Goal: Task Accomplishment & Management: Manage account settings

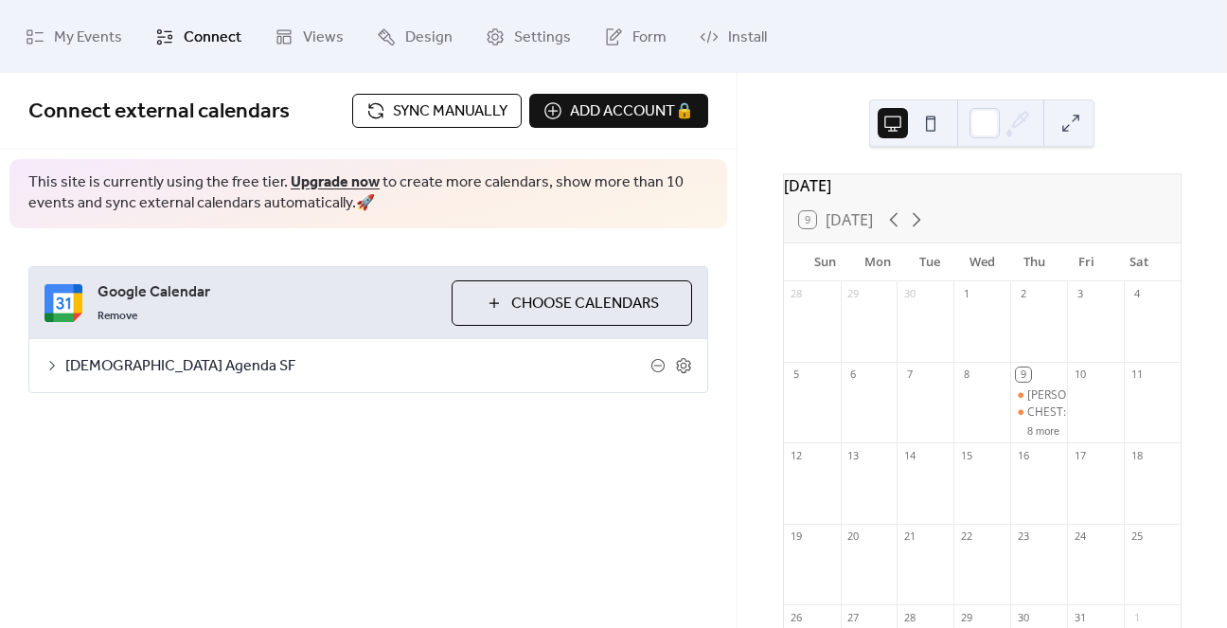
click at [115, 356] on span "[DEMOGRAPHIC_DATA] Agenda SF" at bounding box center [357, 366] width 585 height 23
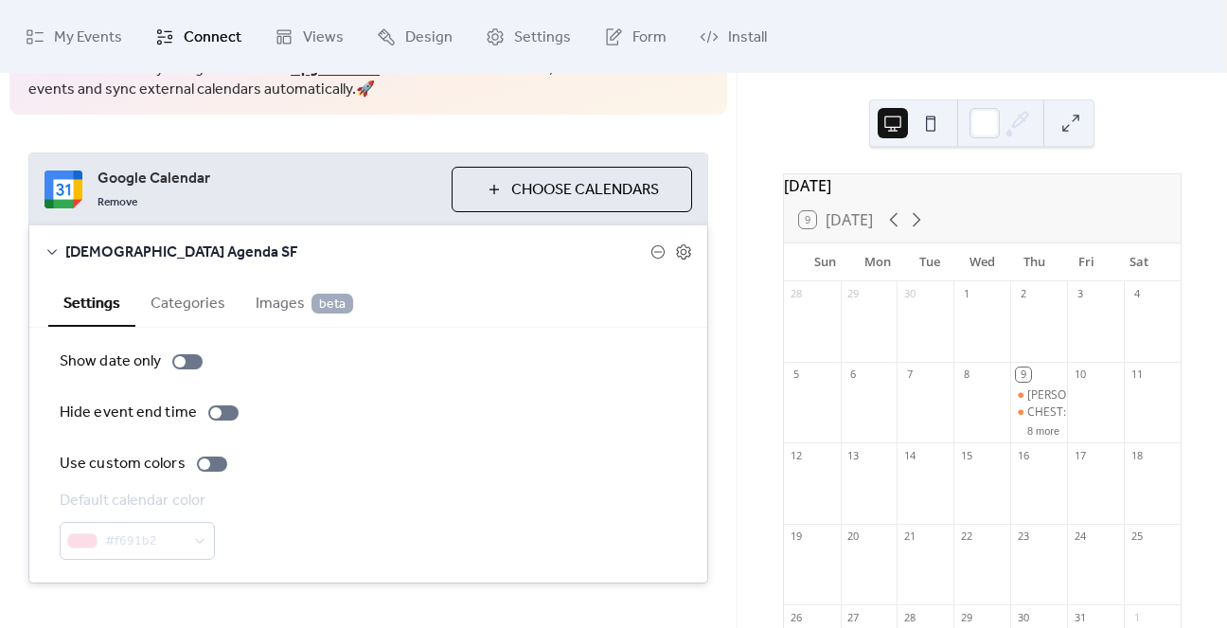
scroll to position [116, 0]
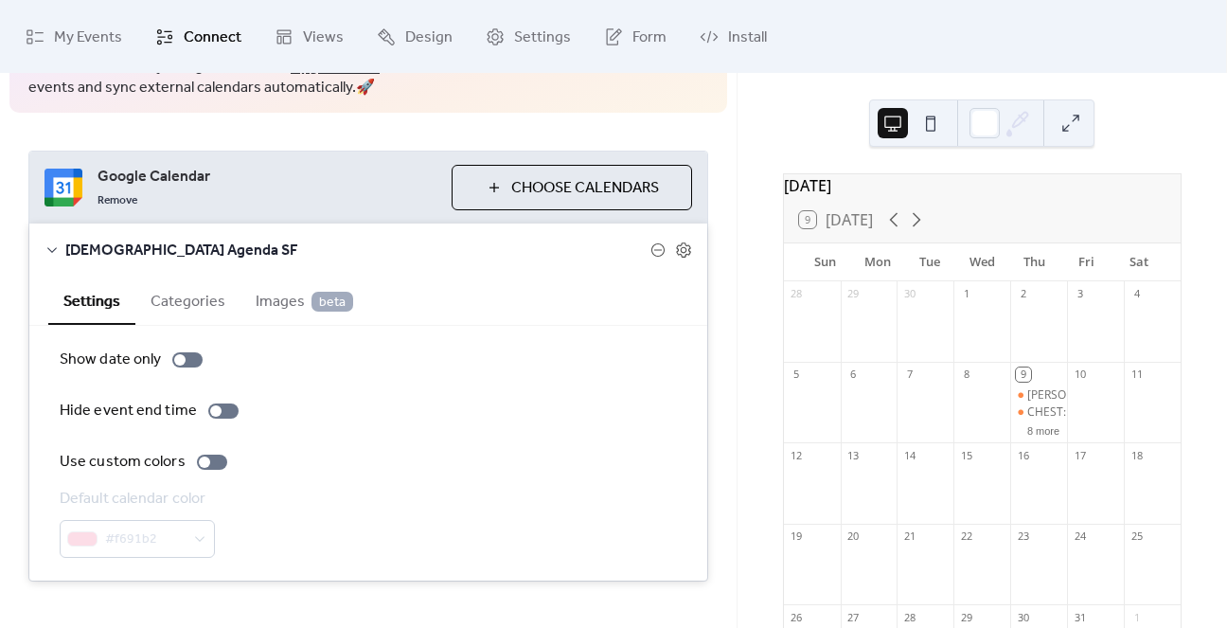
click at [165, 296] on button "Categories" at bounding box center [187, 300] width 105 height 46
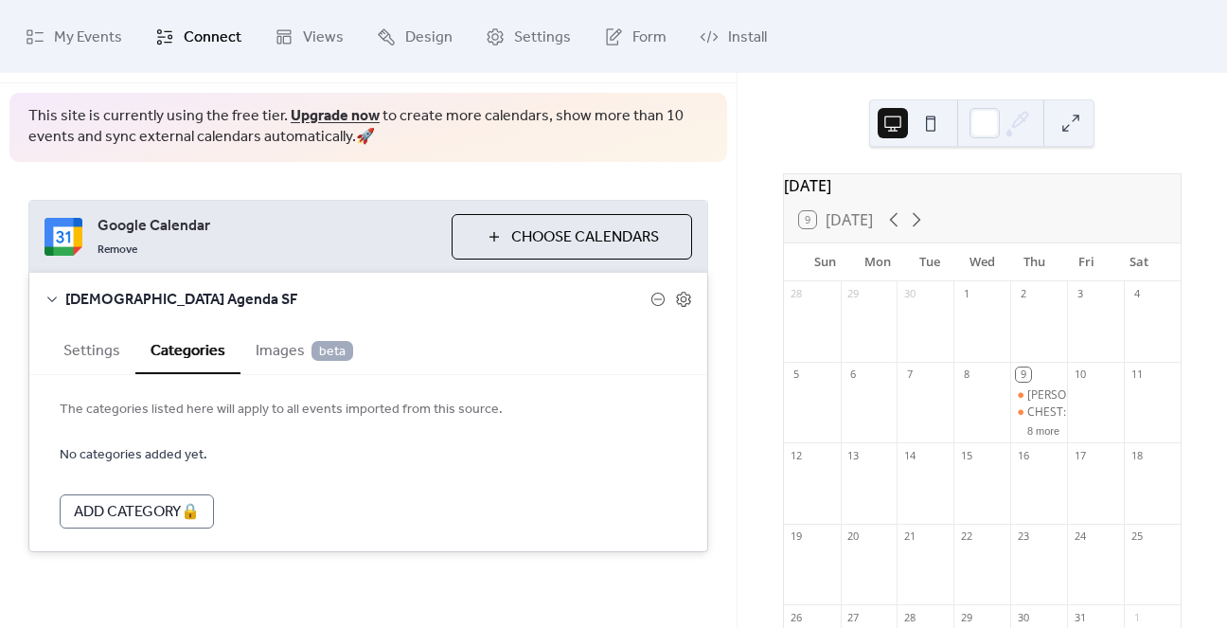
scroll to position [63, 0]
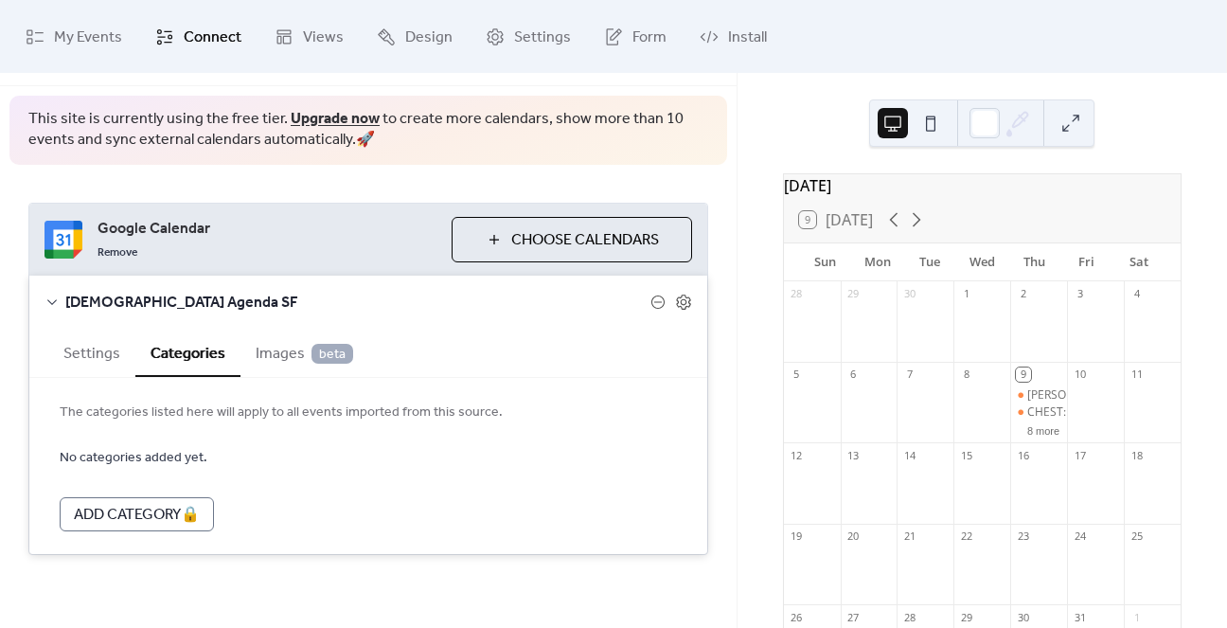
click at [261, 353] on span "Images beta" at bounding box center [305, 354] width 98 height 23
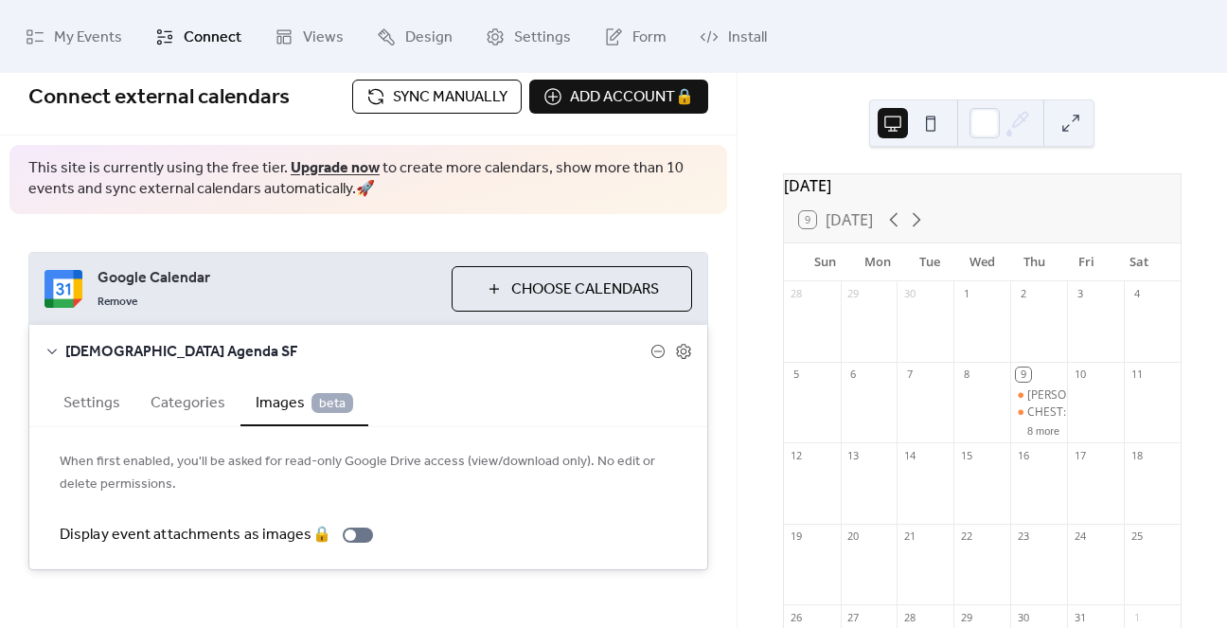
scroll to position [11, 0]
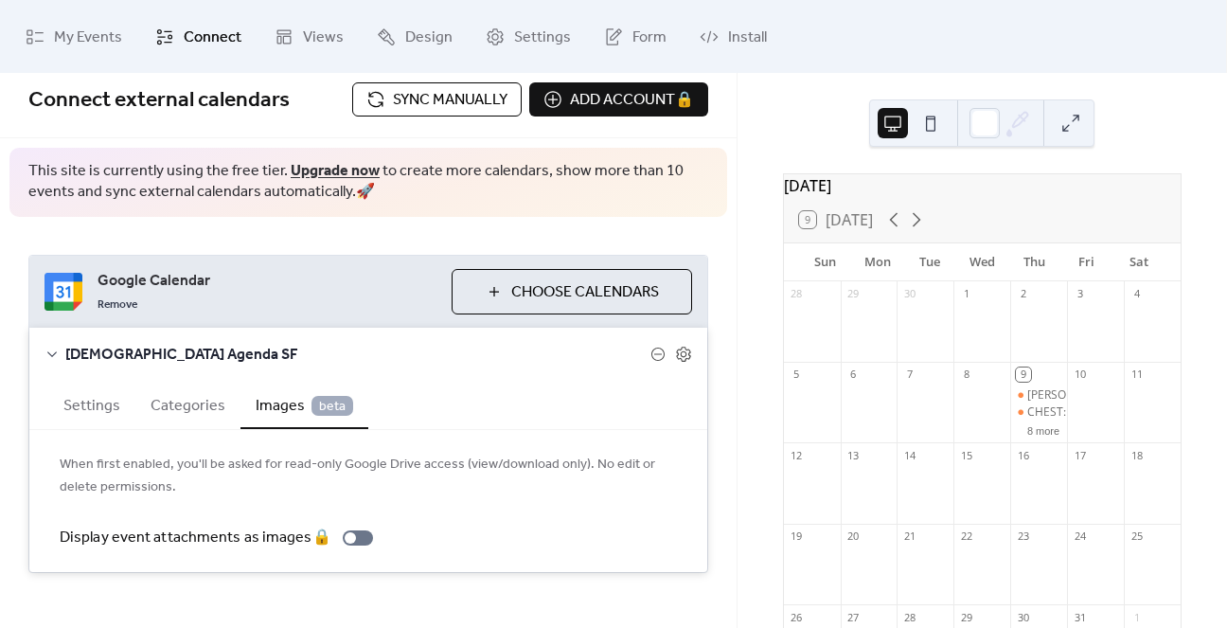
click at [62, 349] on div "[DEMOGRAPHIC_DATA] Agenda SF" at bounding box center [368, 354] width 678 height 53
click at [53, 349] on icon at bounding box center [52, 354] width 15 height 15
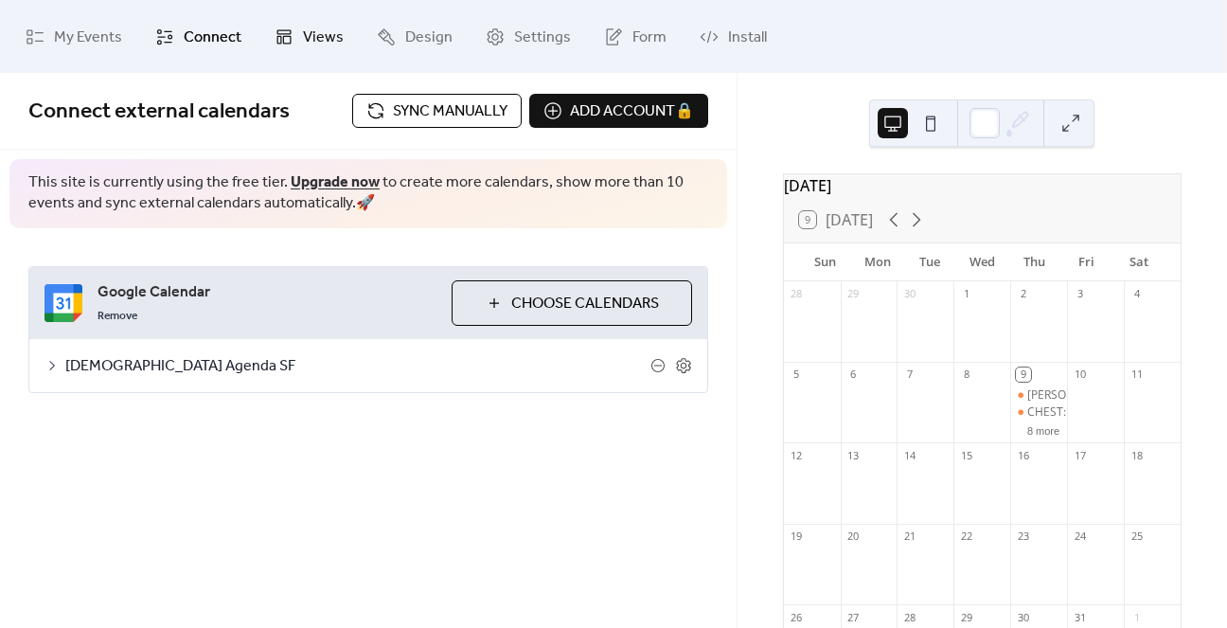
click at [289, 39] on icon at bounding box center [284, 36] width 19 height 19
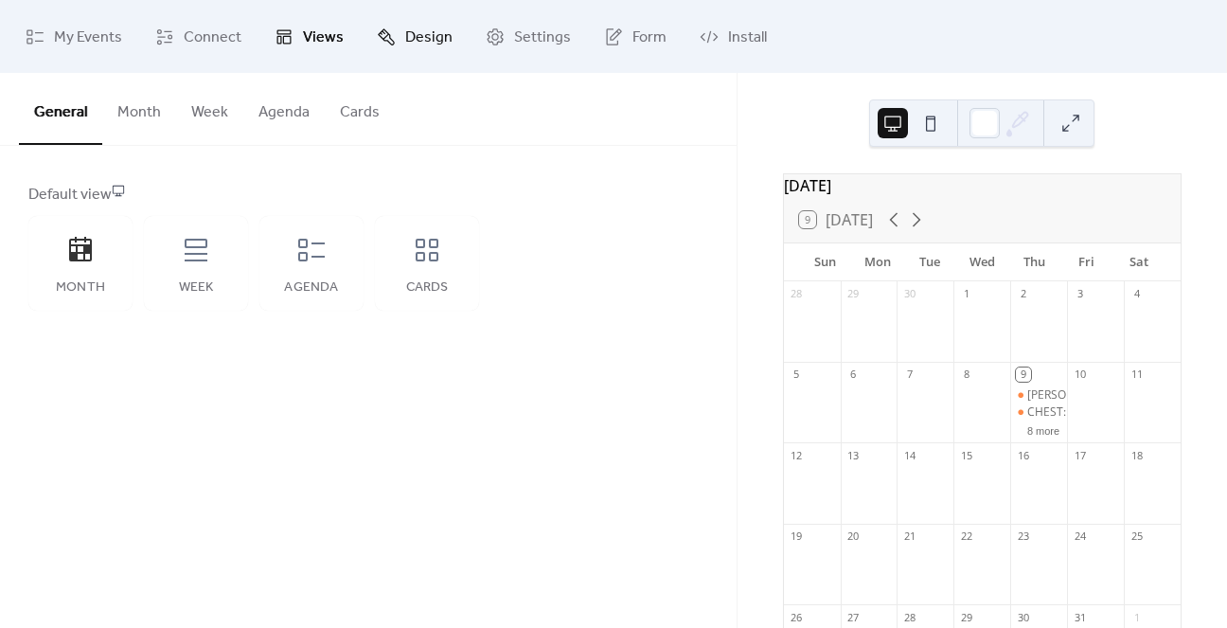
click at [405, 31] on span "Design" at bounding box center [428, 37] width 47 height 29
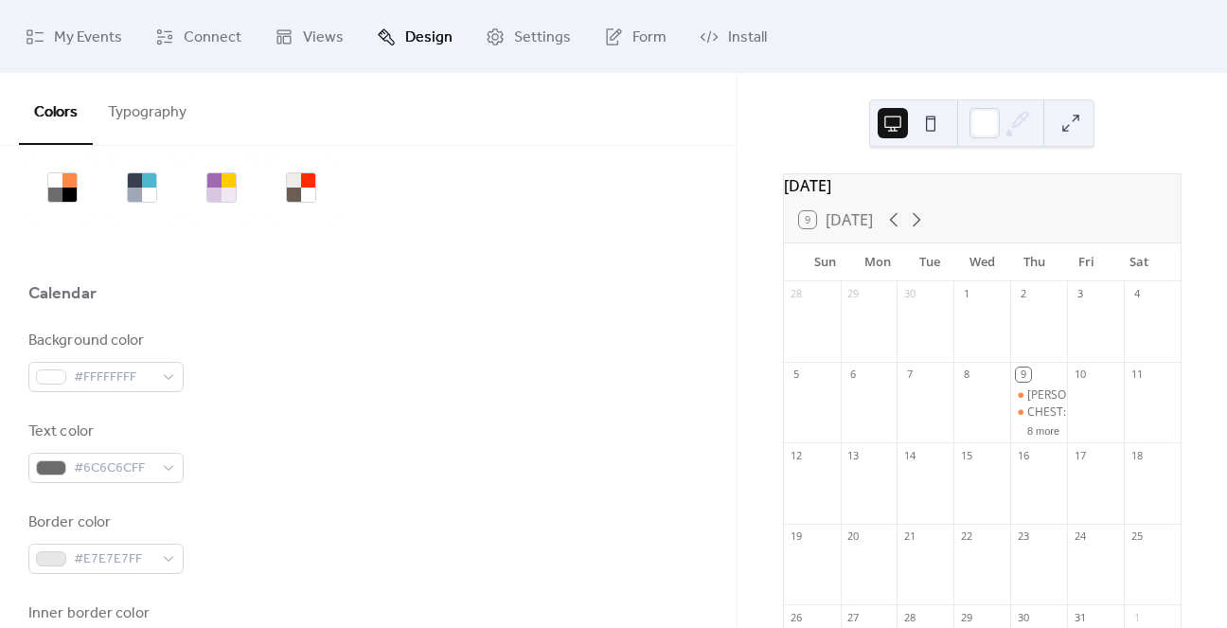
scroll to position [48, 0]
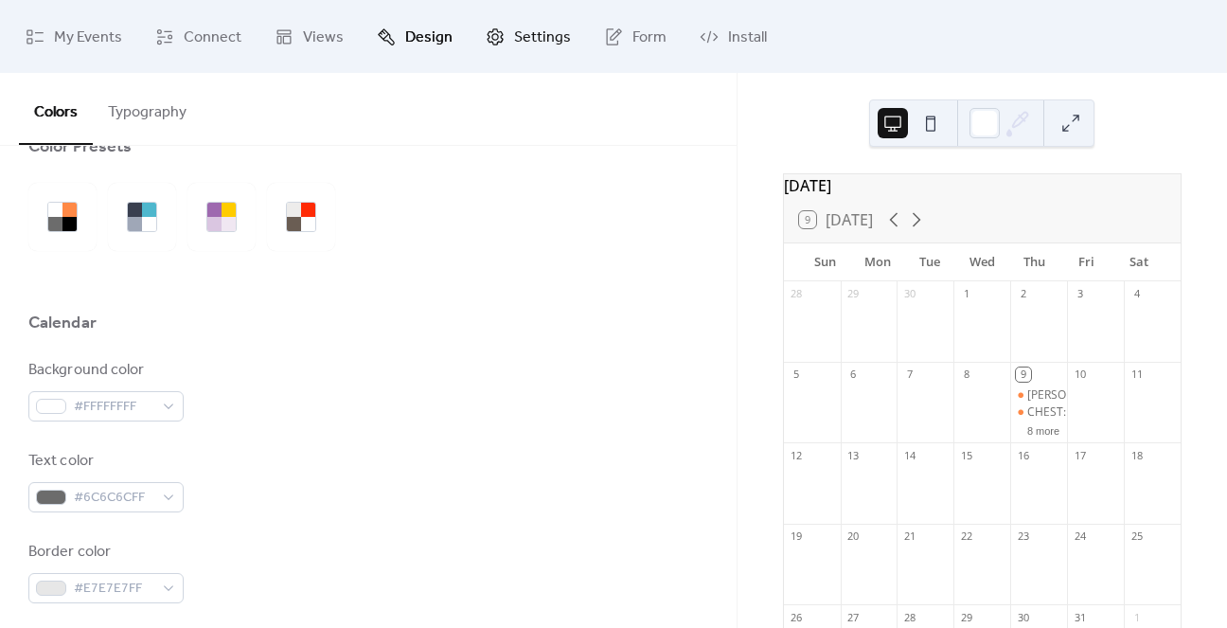
click at [516, 23] on span "Settings" at bounding box center [542, 37] width 57 height 29
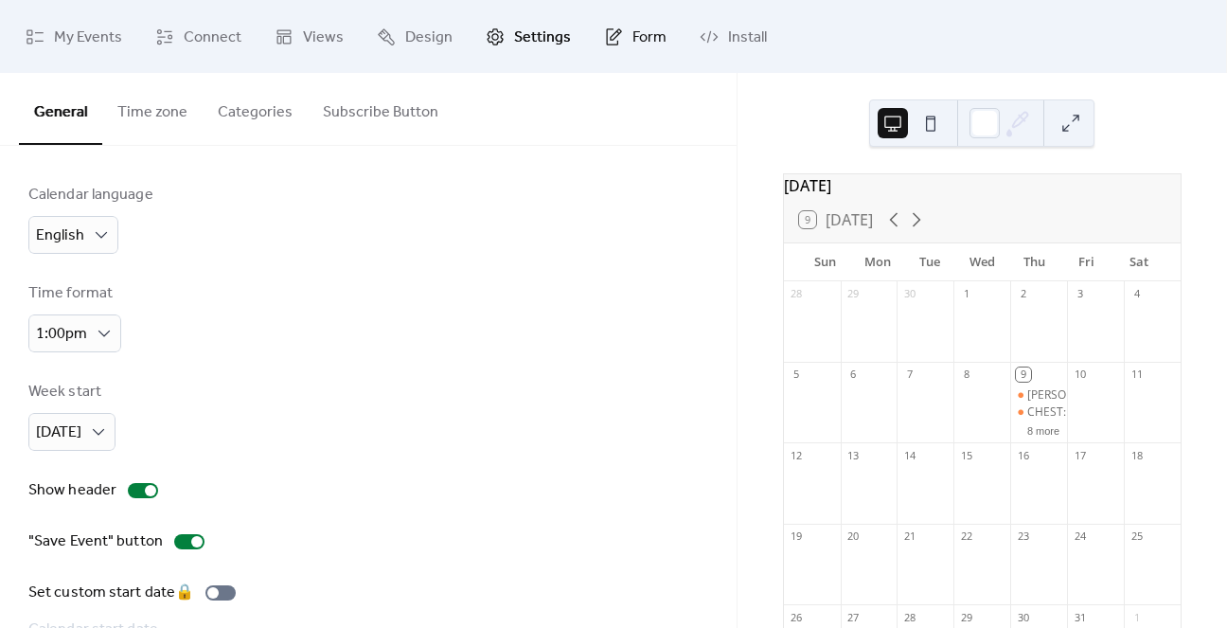
click at [621, 26] on link "Form" at bounding box center [635, 37] width 91 height 58
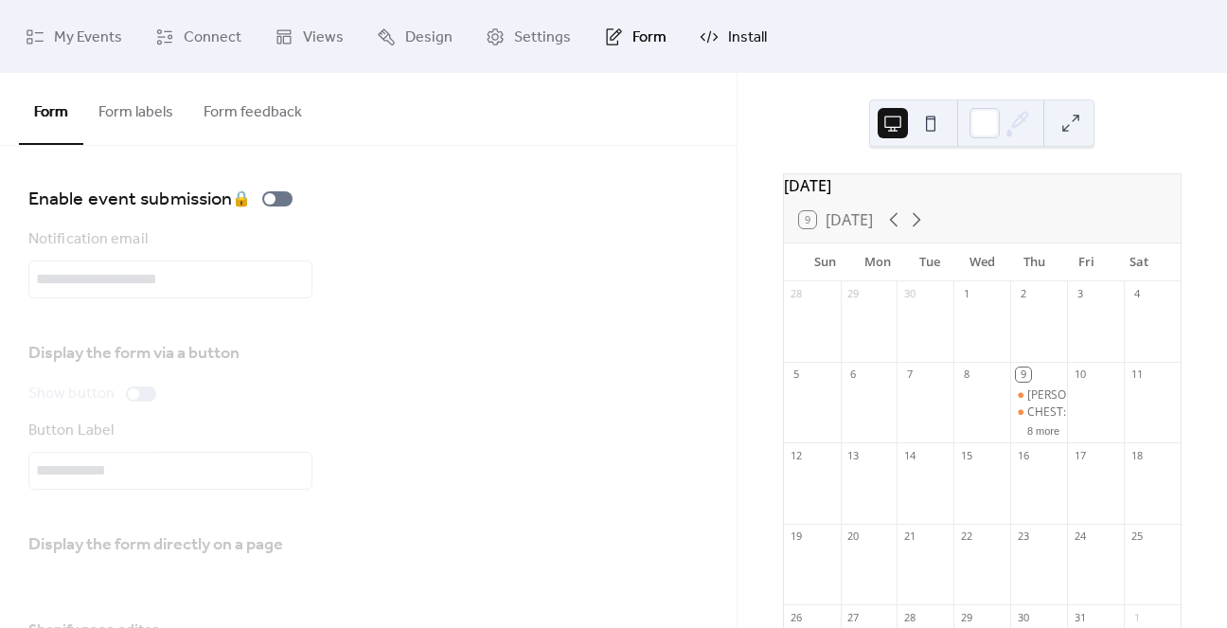
click at [704, 37] on icon at bounding box center [709, 36] width 19 height 19
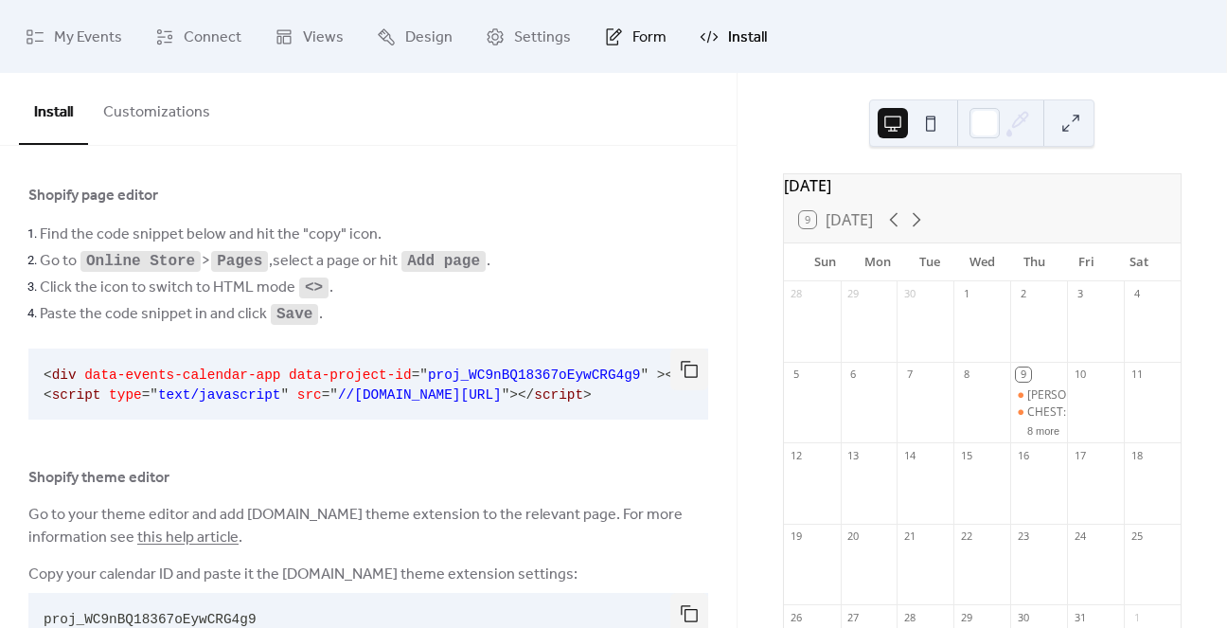
click at [633, 38] on span "Form" at bounding box center [650, 37] width 34 height 29
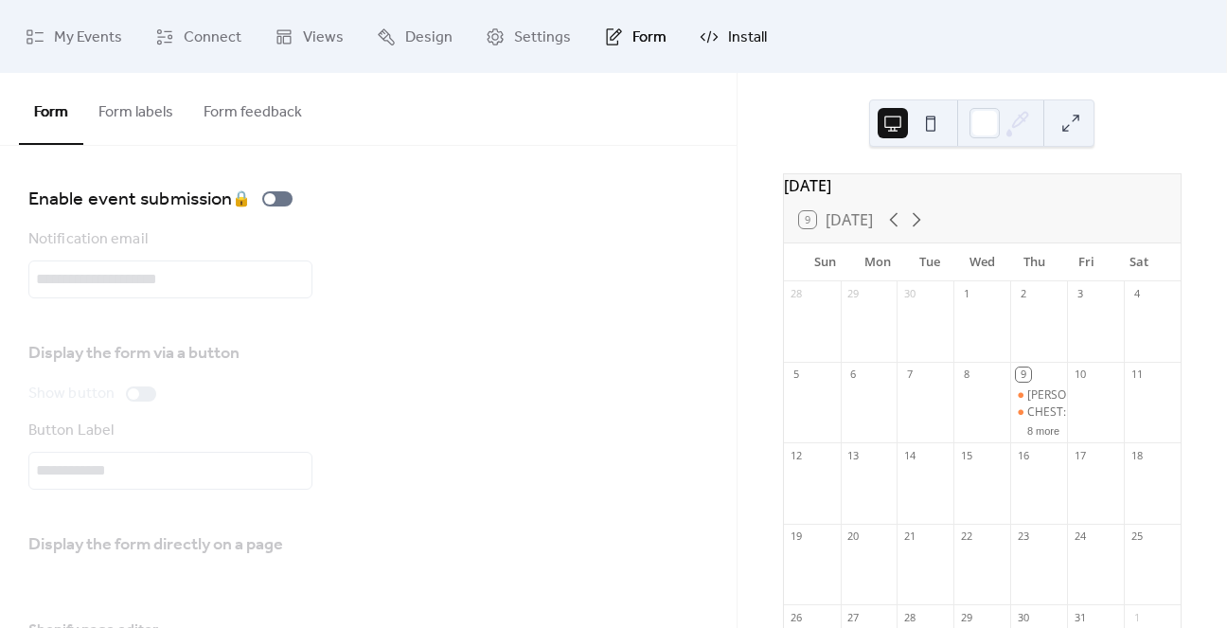
click at [730, 40] on span "Install" at bounding box center [747, 37] width 39 height 29
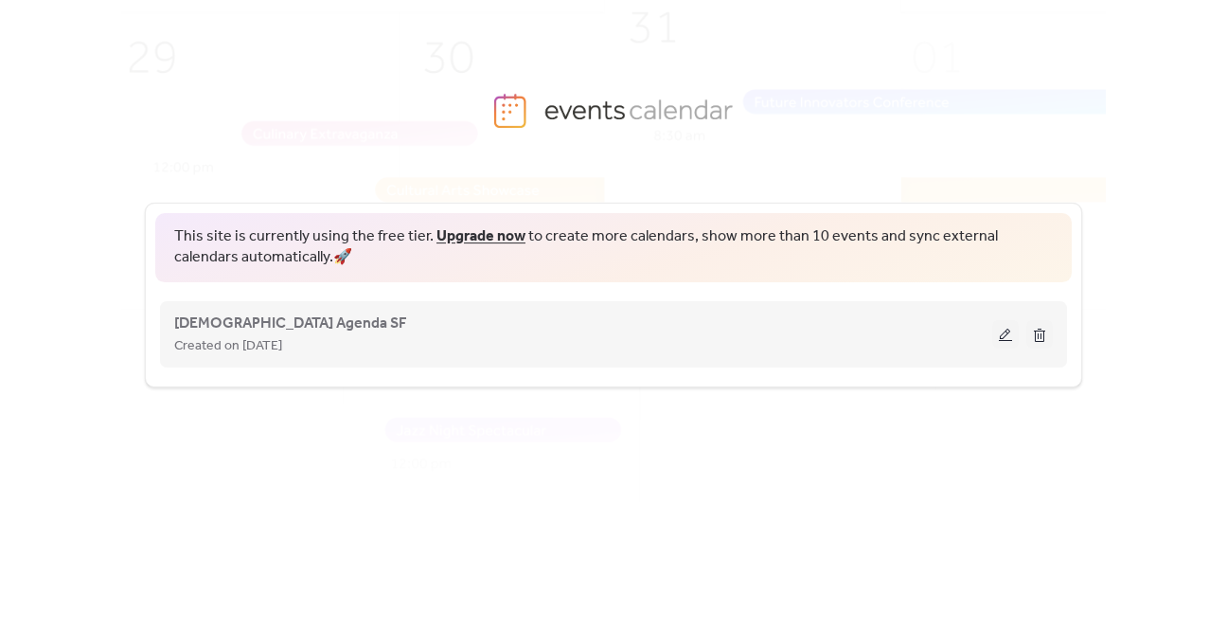
click at [1003, 332] on button at bounding box center [1005, 334] width 27 height 28
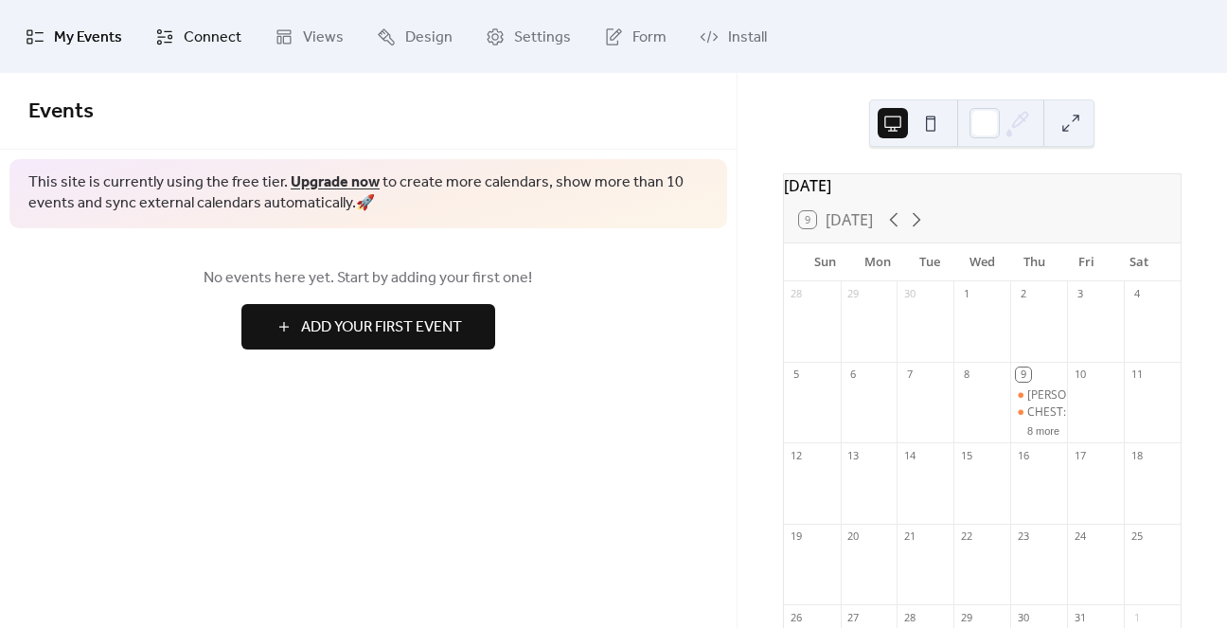
click at [187, 33] on span "Connect" at bounding box center [213, 37] width 58 height 29
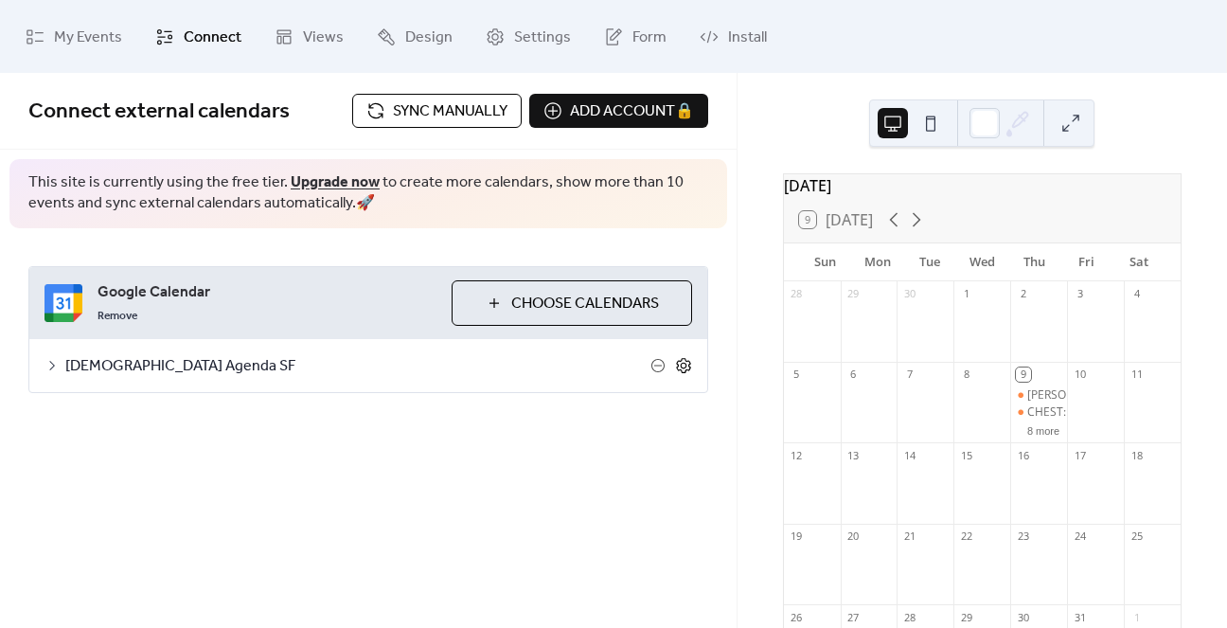
click at [680, 366] on icon at bounding box center [683, 365] width 17 height 17
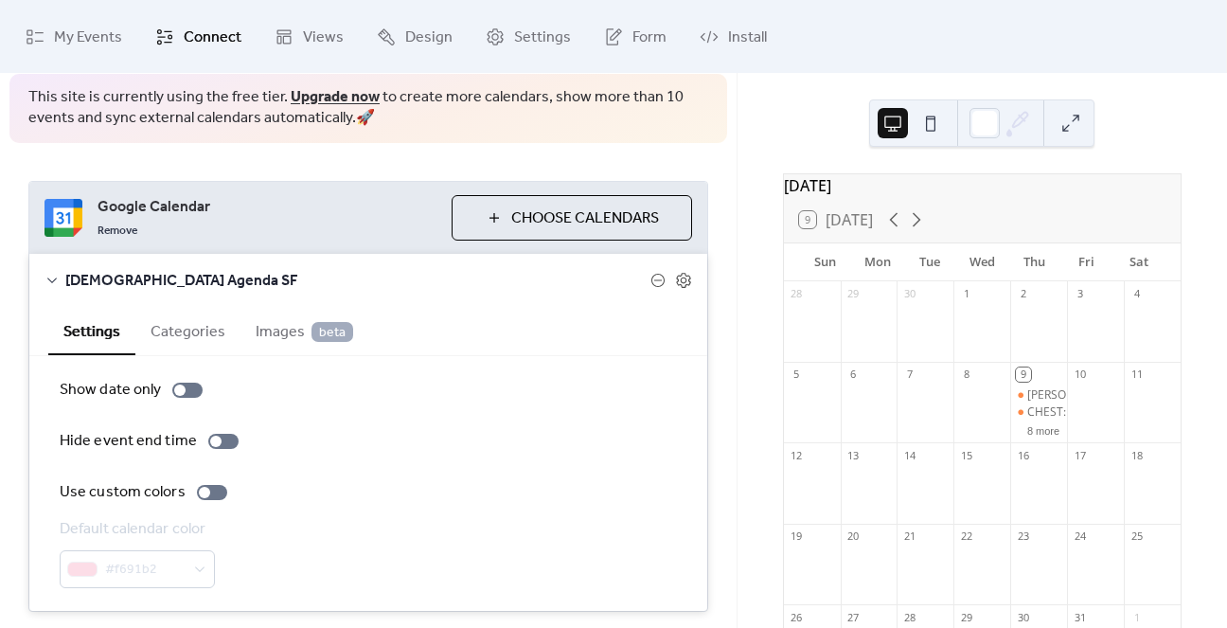
scroll to position [142, 0]
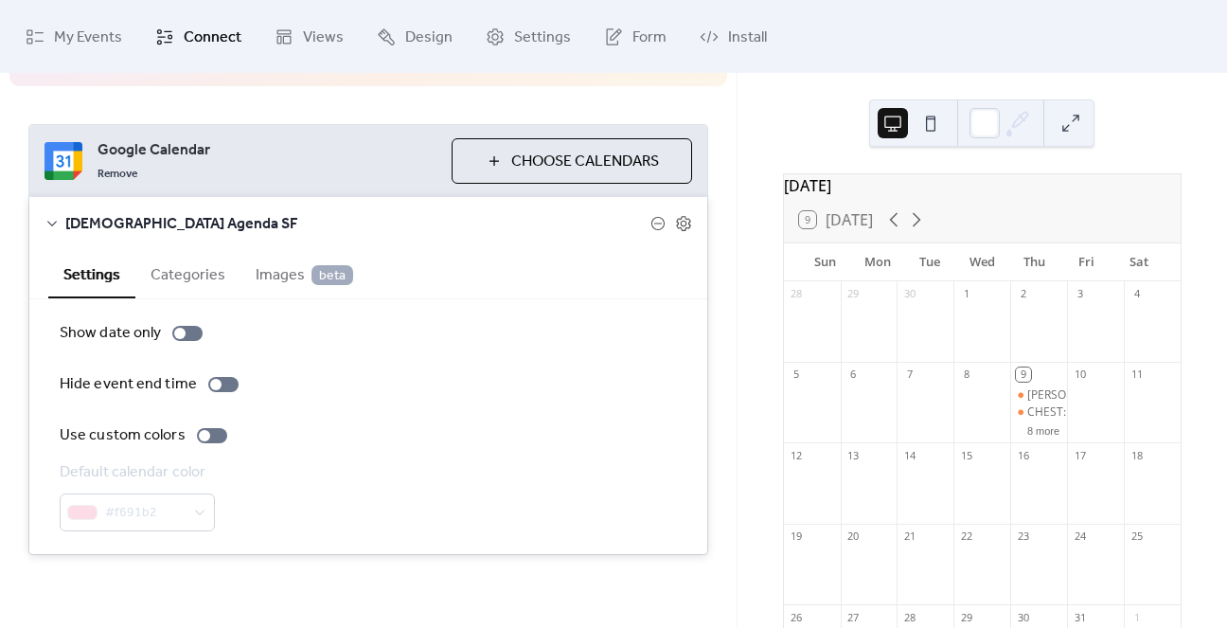
click at [170, 271] on button "Categories" at bounding box center [187, 273] width 105 height 46
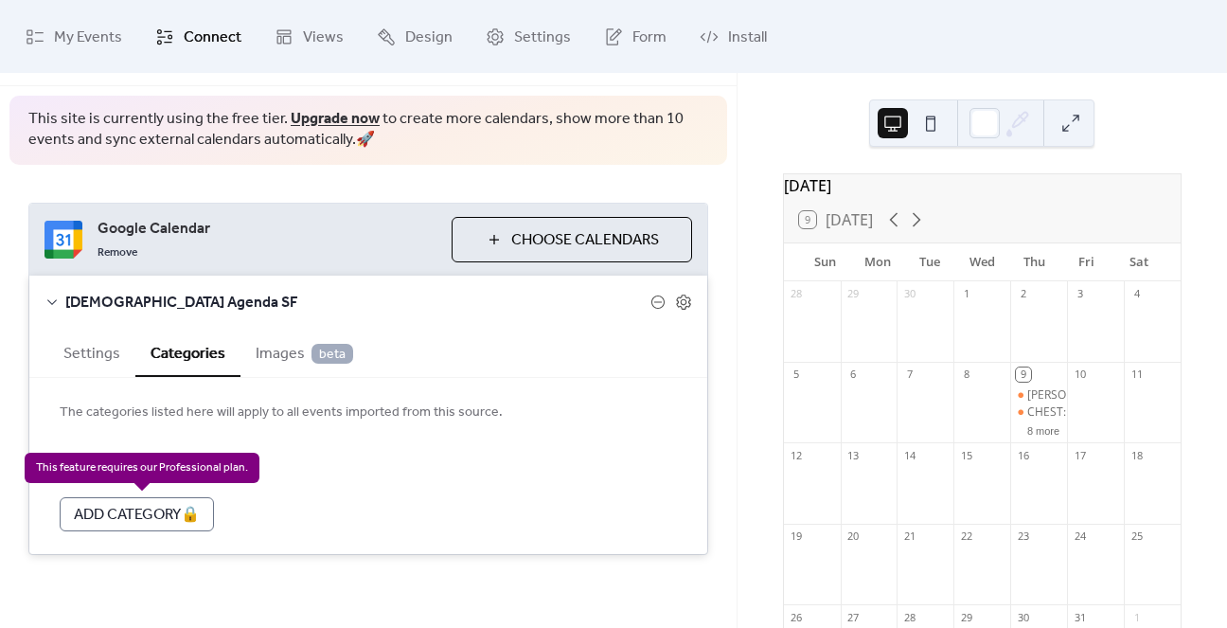
click at [163, 512] on div "Add Category 🔒" at bounding box center [137, 514] width 154 height 34
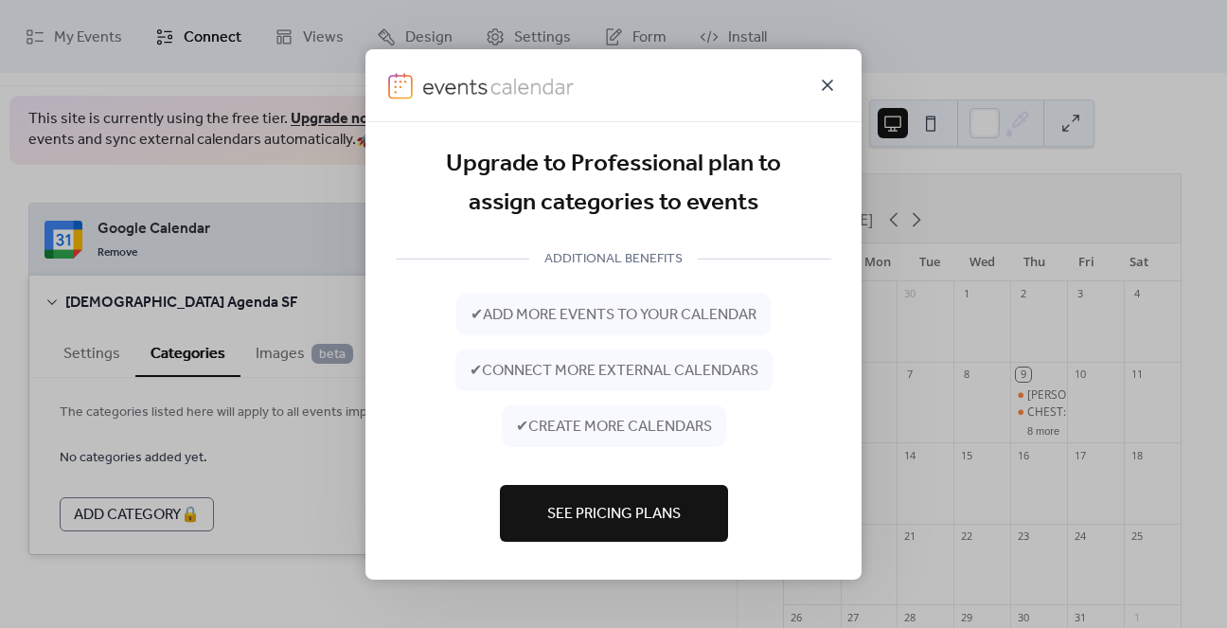
click at [822, 81] on icon at bounding box center [827, 84] width 23 height 23
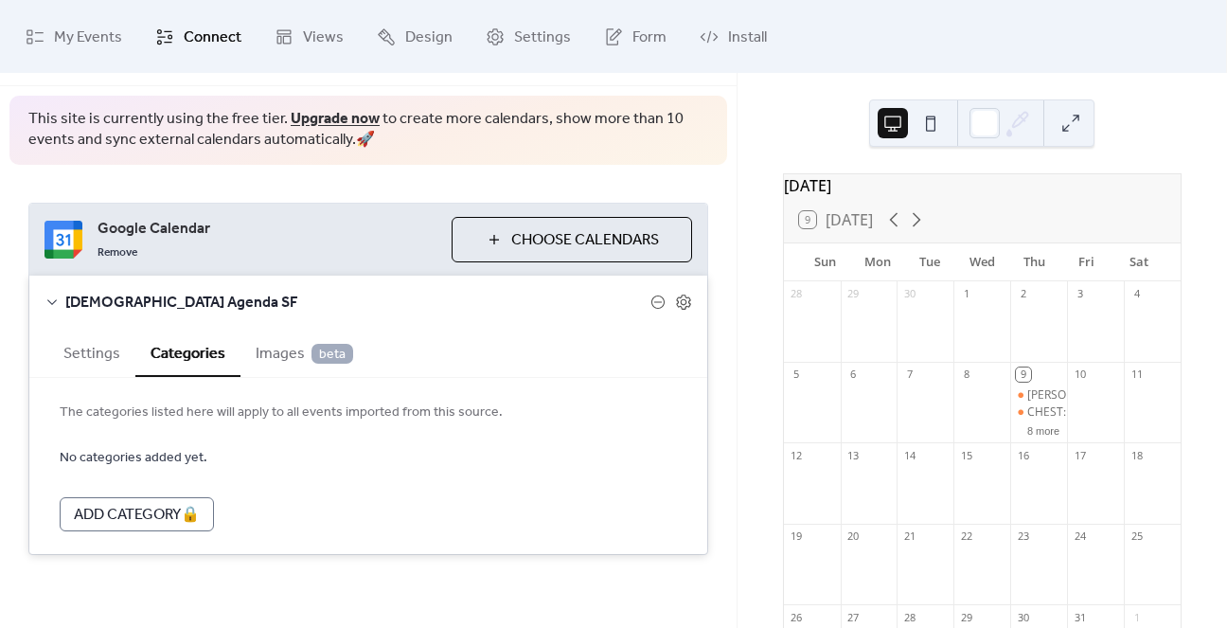
click at [275, 358] on span "Images beta" at bounding box center [305, 354] width 98 height 23
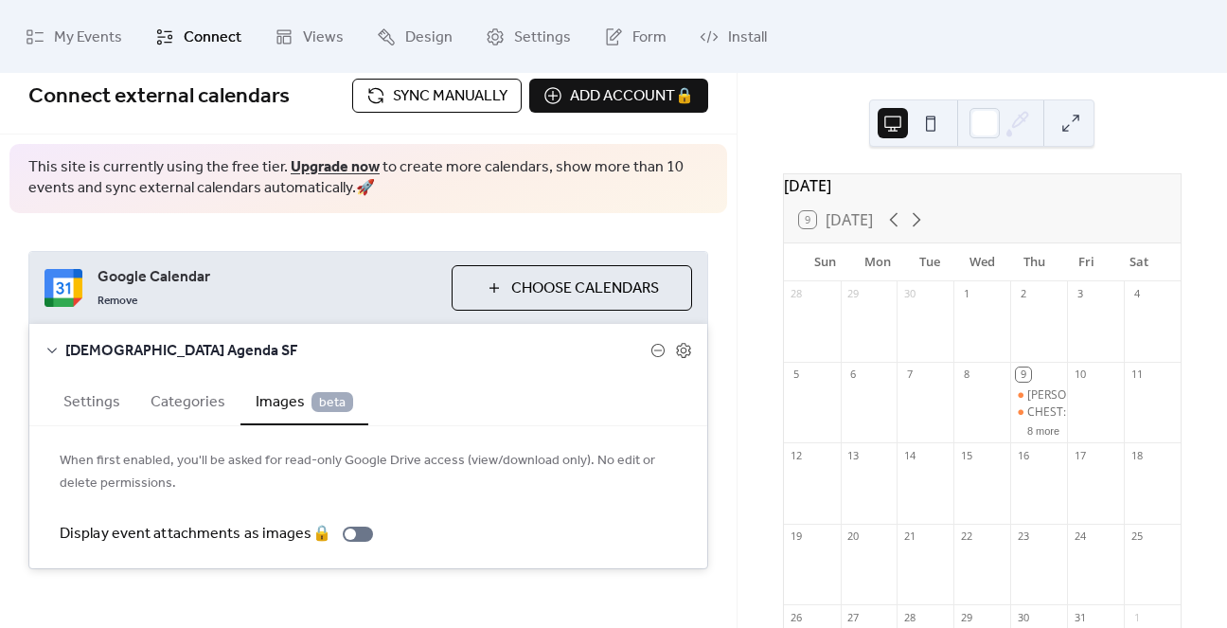
scroll to position [0, 0]
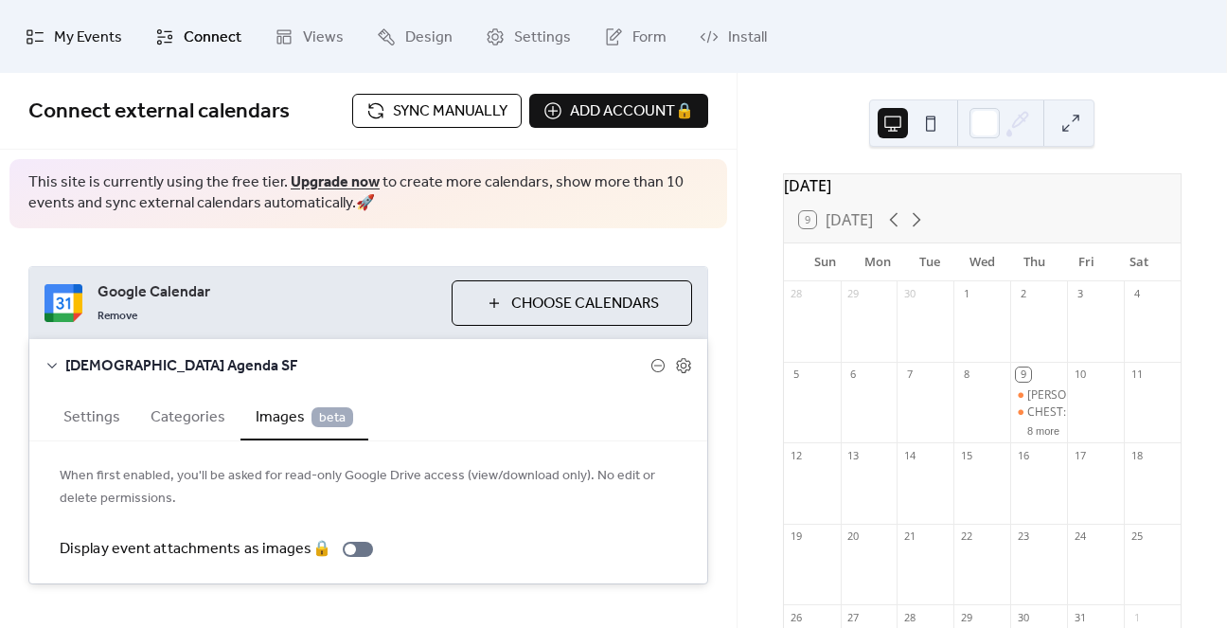
click at [61, 43] on span "My Events" at bounding box center [88, 37] width 68 height 29
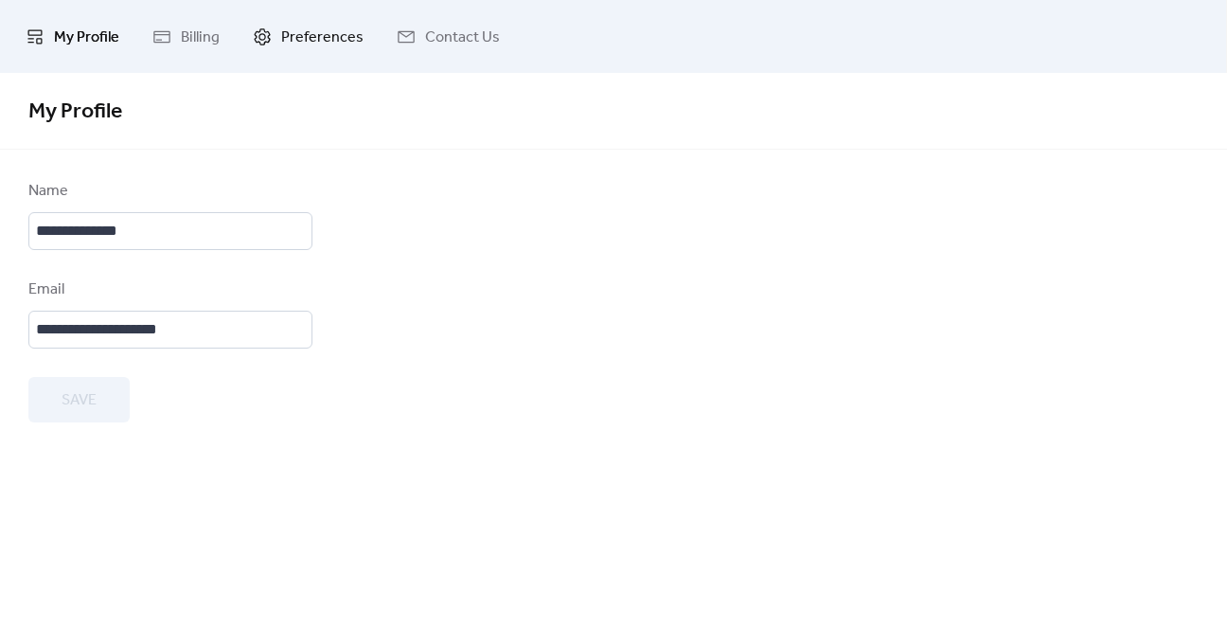
click at [306, 42] on span "Preferences" at bounding box center [322, 37] width 82 height 29
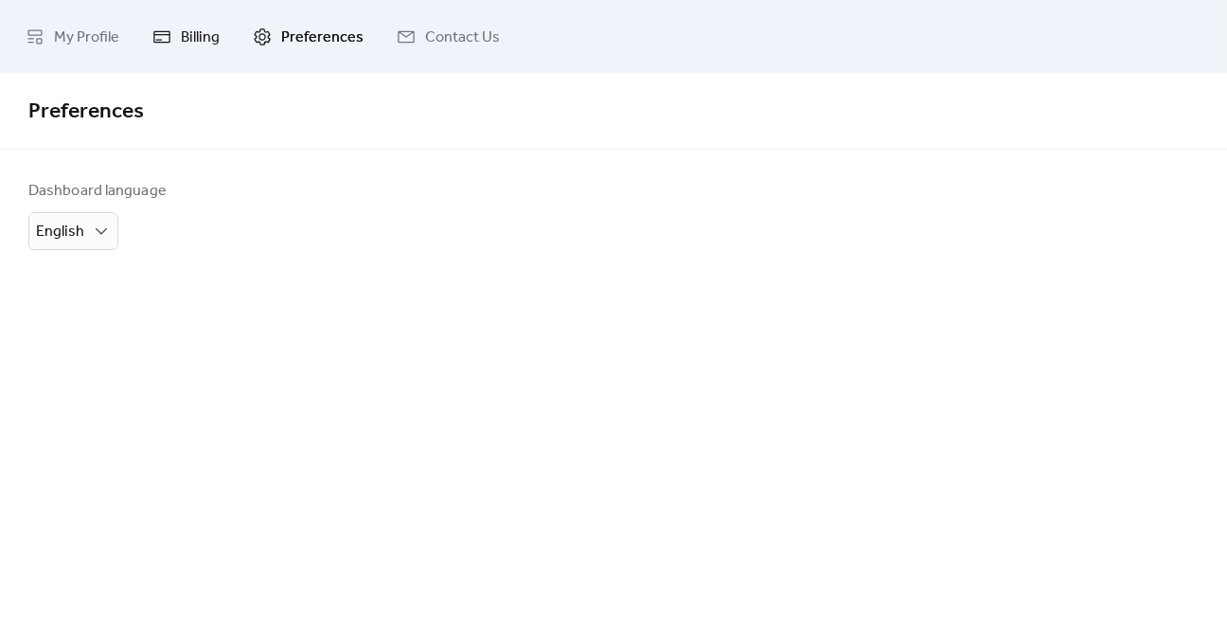
click at [195, 36] on span "Billing" at bounding box center [200, 37] width 39 height 29
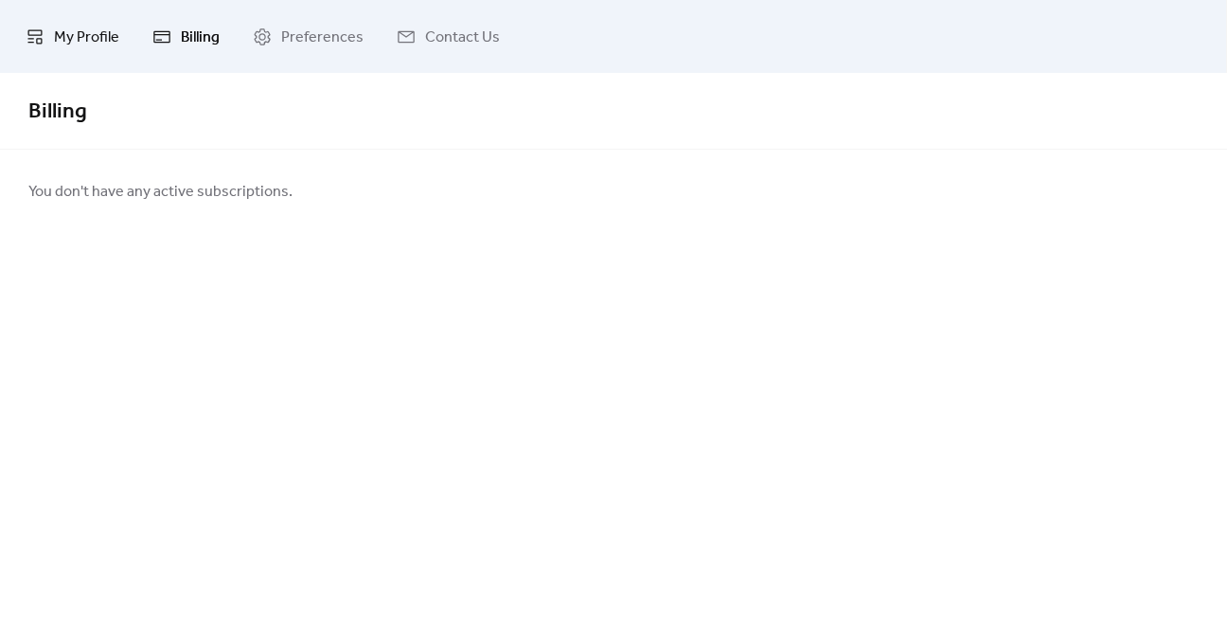
click at [110, 39] on span "My Profile" at bounding box center [86, 37] width 65 height 29
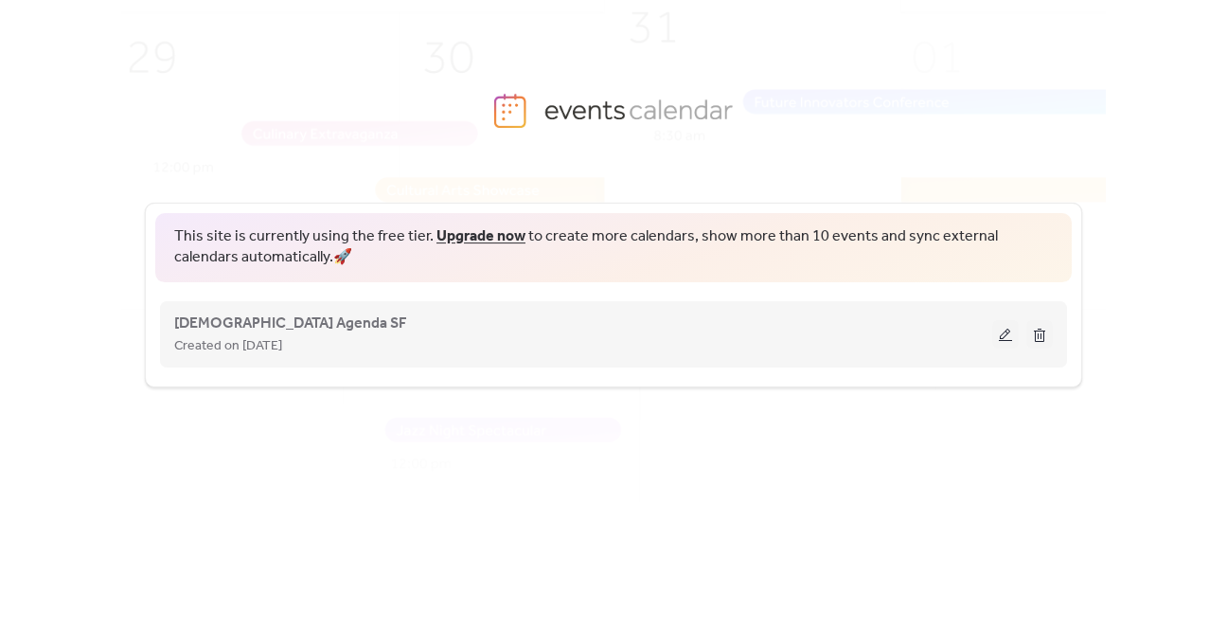
click at [276, 337] on span "Created on [DATE]" at bounding box center [228, 346] width 108 height 23
click at [227, 312] on span "[DEMOGRAPHIC_DATA] Agenda SF" at bounding box center [290, 323] width 233 height 23
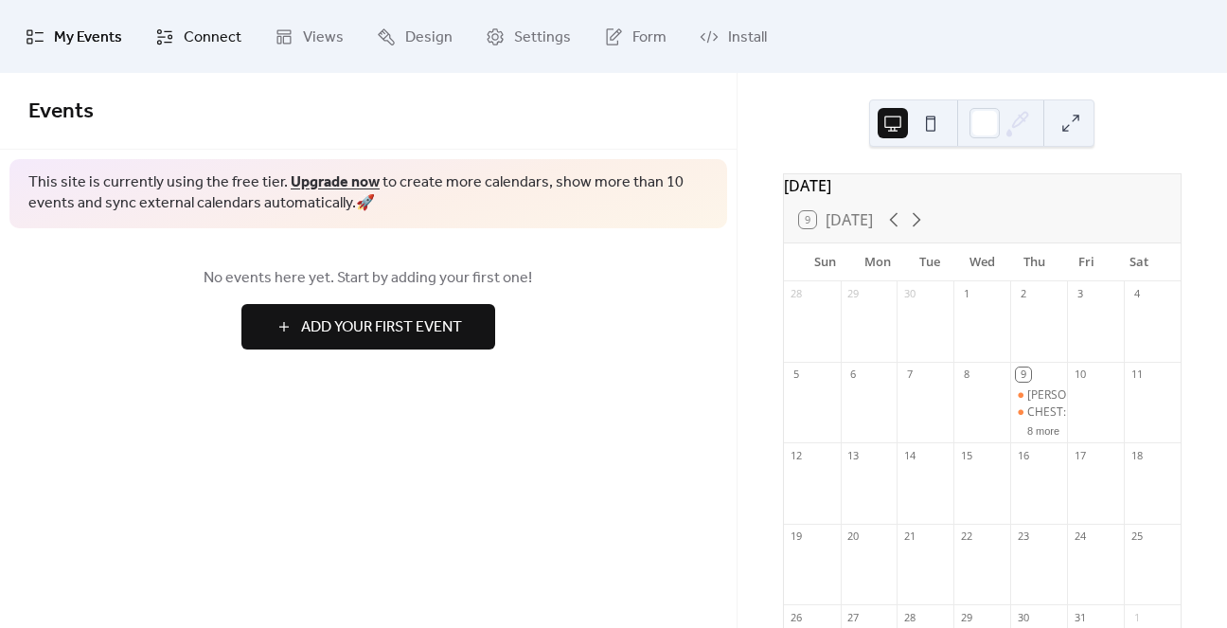
click at [206, 33] on span "Connect" at bounding box center [213, 37] width 58 height 29
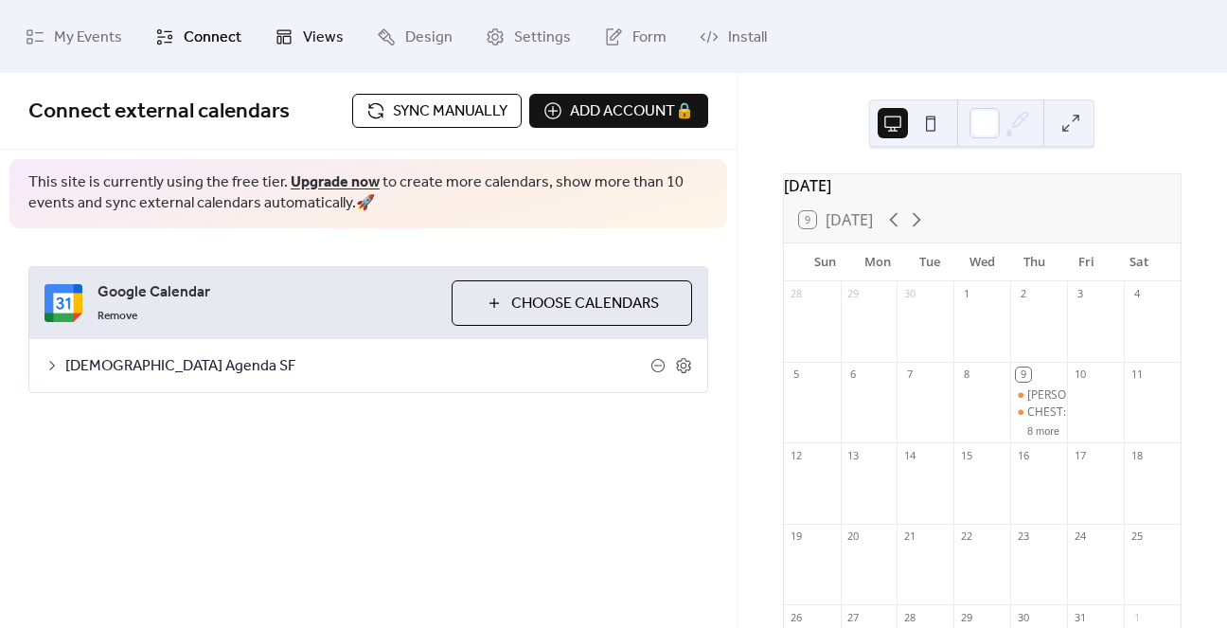
click at [303, 29] on span "Views" at bounding box center [323, 37] width 41 height 29
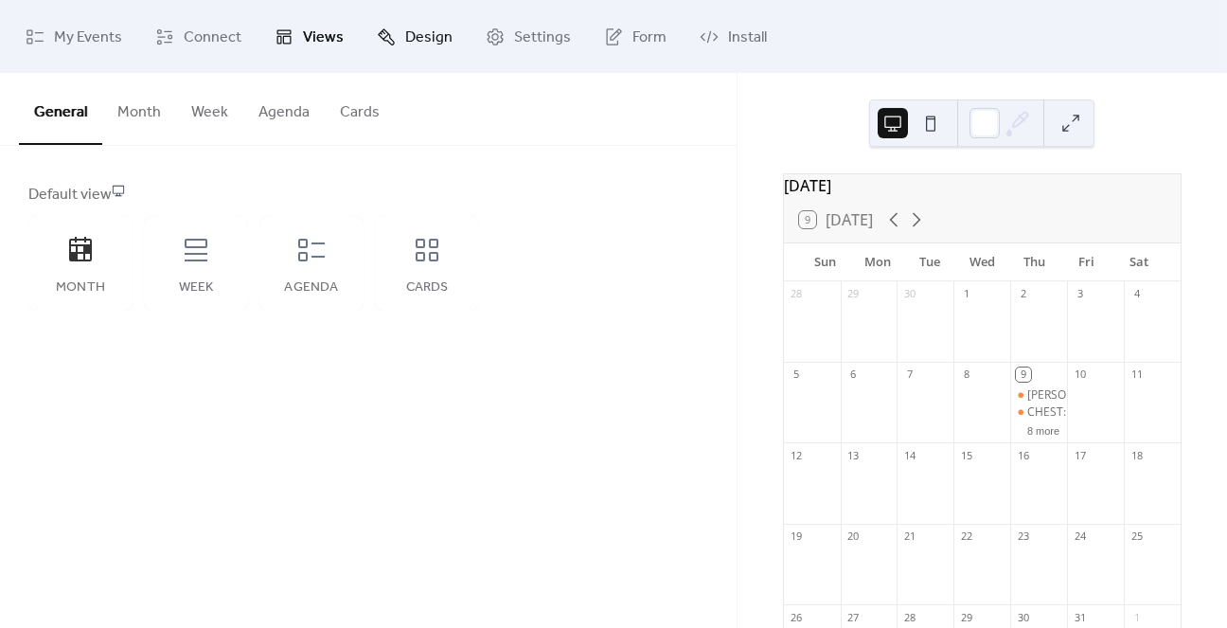
click at [424, 39] on span "Design" at bounding box center [428, 37] width 47 height 29
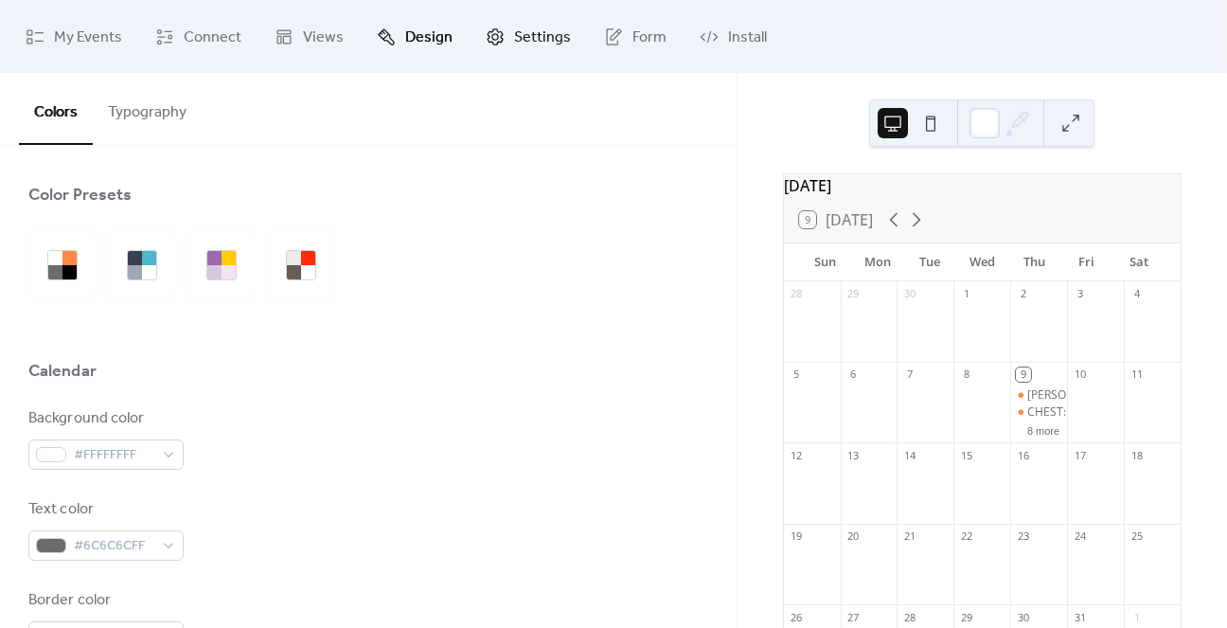
click at [507, 29] on link "Settings" at bounding box center [529, 37] width 114 height 58
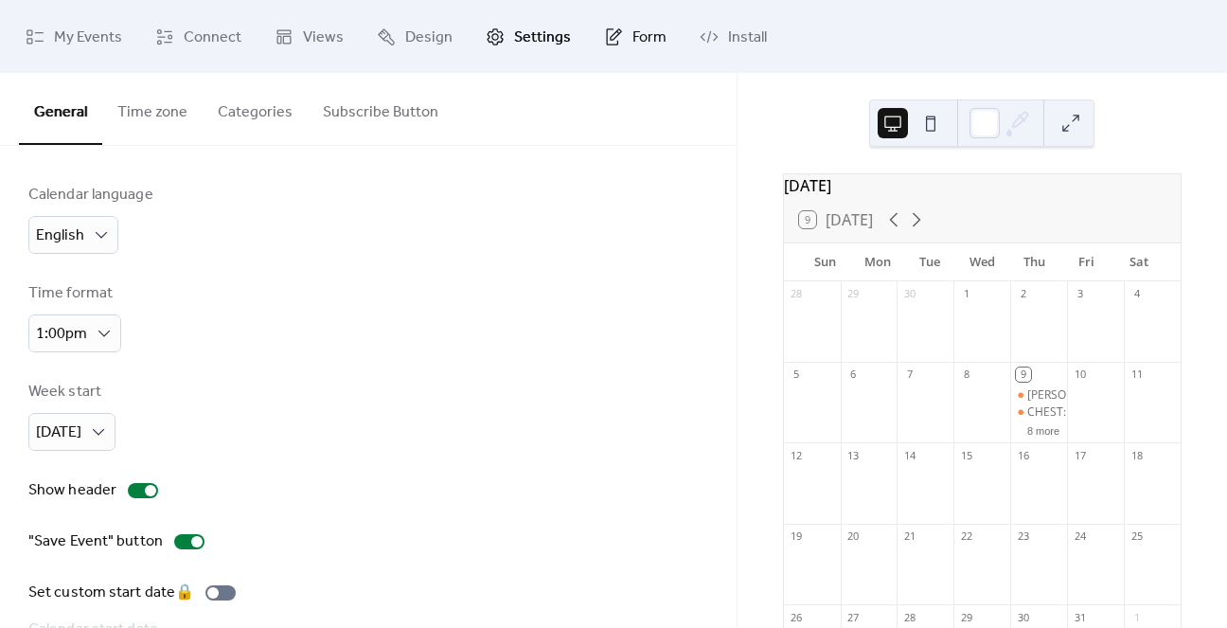
click at [619, 27] on link "Form" at bounding box center [635, 37] width 91 height 58
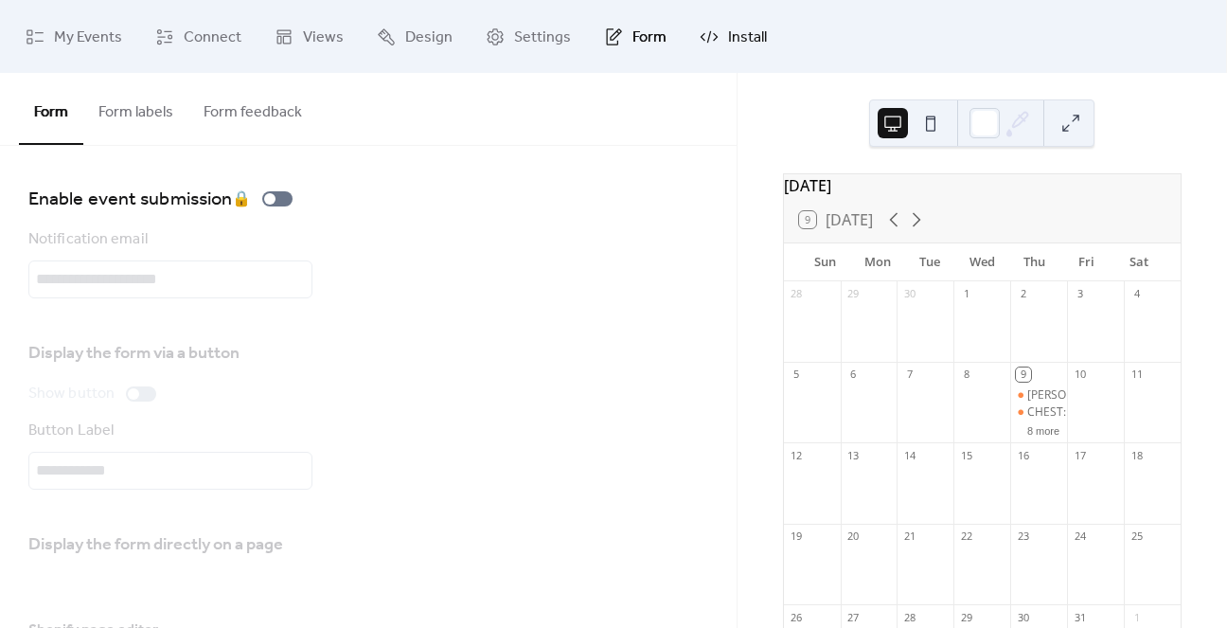
click at [728, 28] on span "Install" at bounding box center [747, 37] width 39 height 29
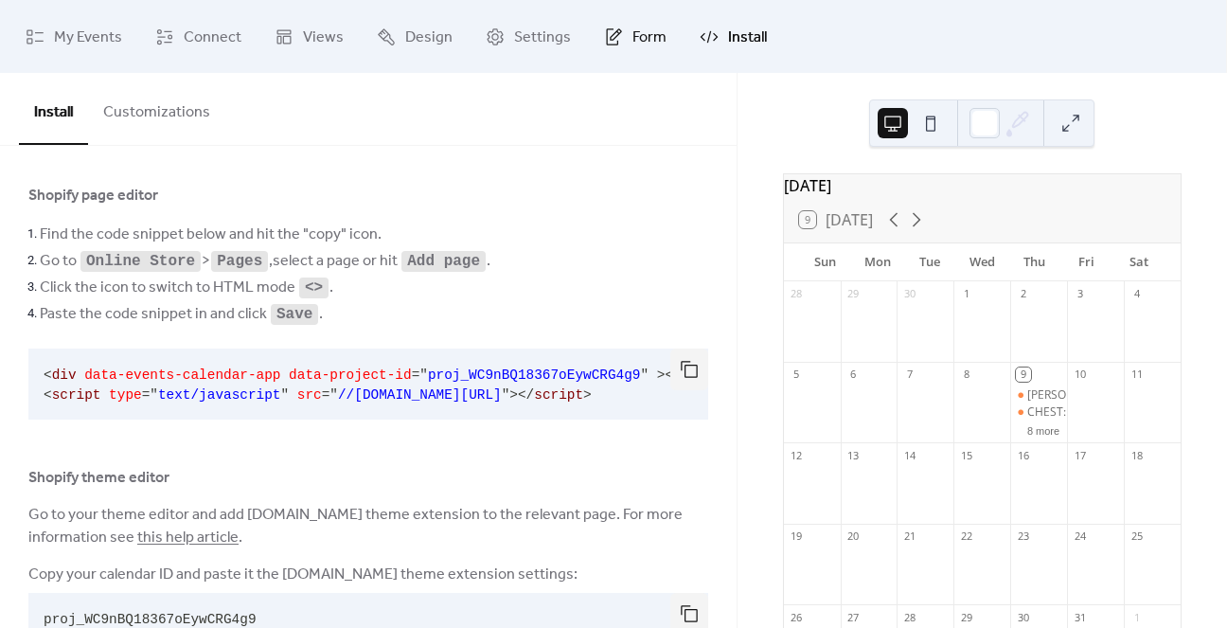
click at [633, 34] on span "Form" at bounding box center [650, 37] width 34 height 29
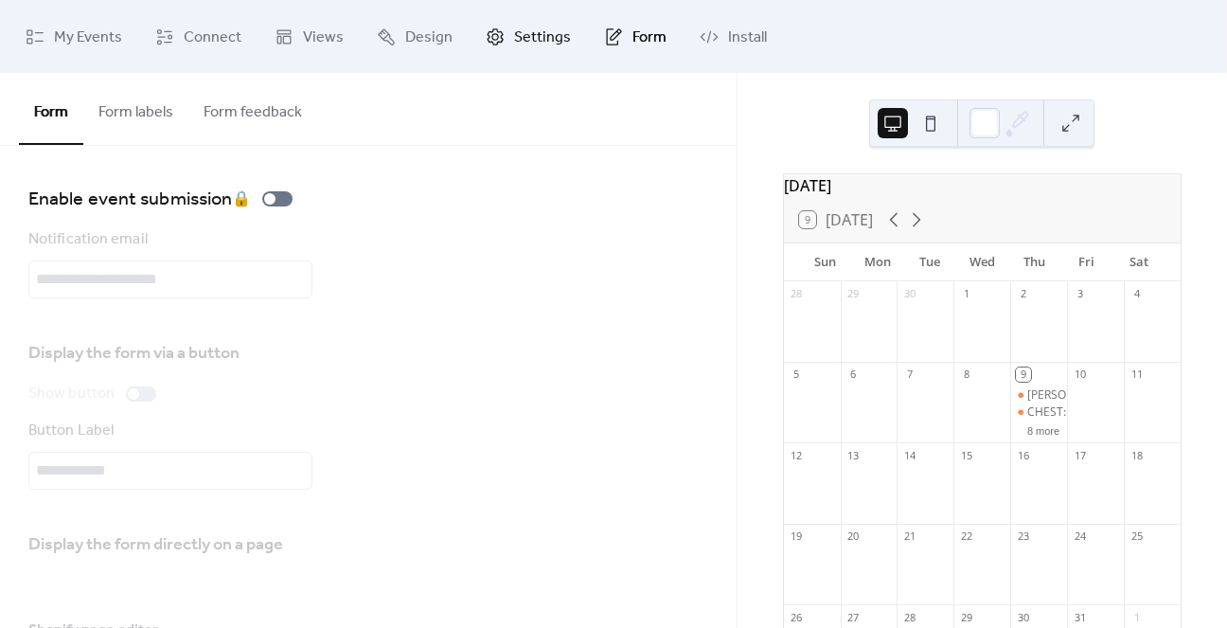
click at [536, 27] on span "Settings" at bounding box center [542, 37] width 57 height 29
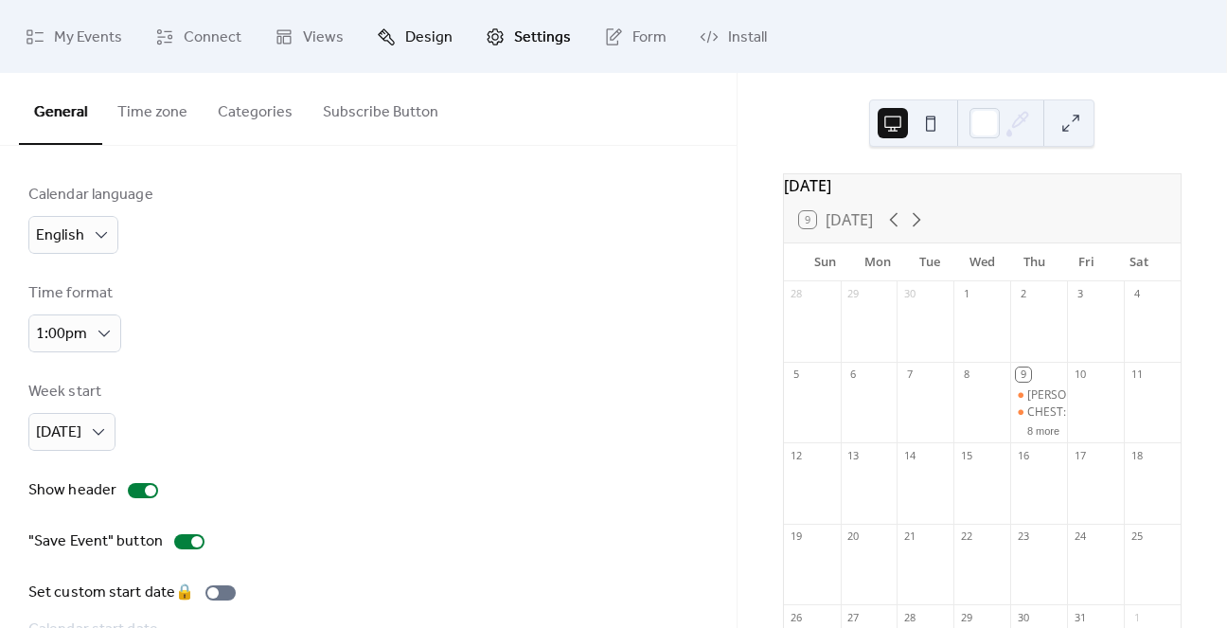
click at [416, 16] on link "Design" at bounding box center [415, 37] width 104 height 58
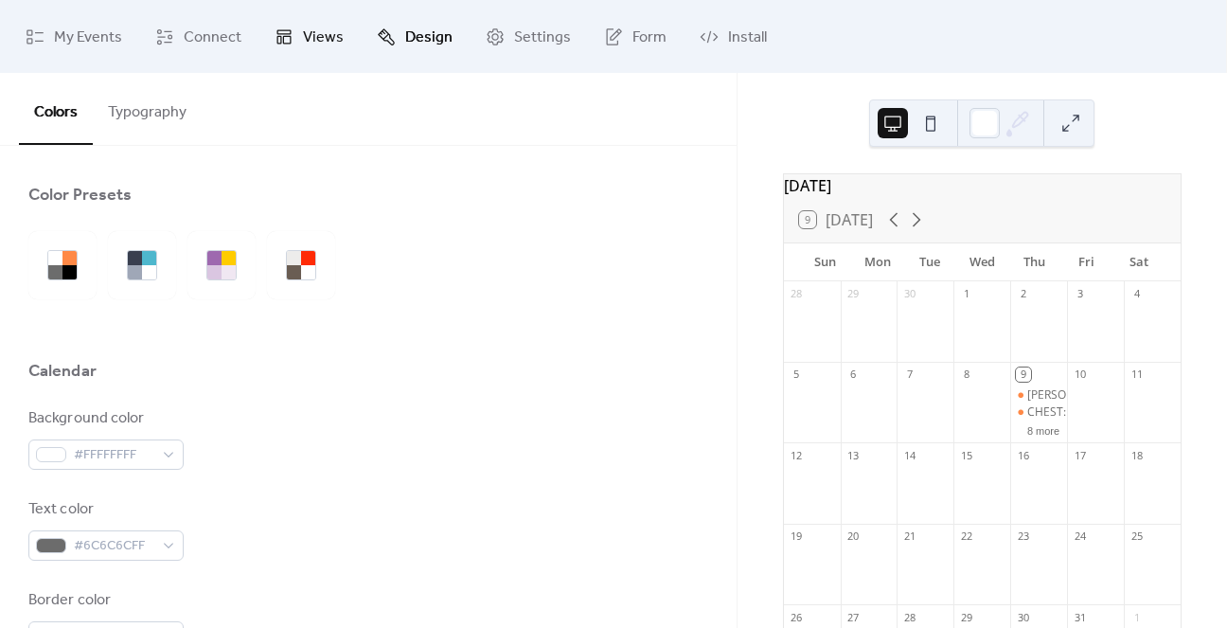
click at [312, 33] on span "Views" at bounding box center [323, 37] width 41 height 29
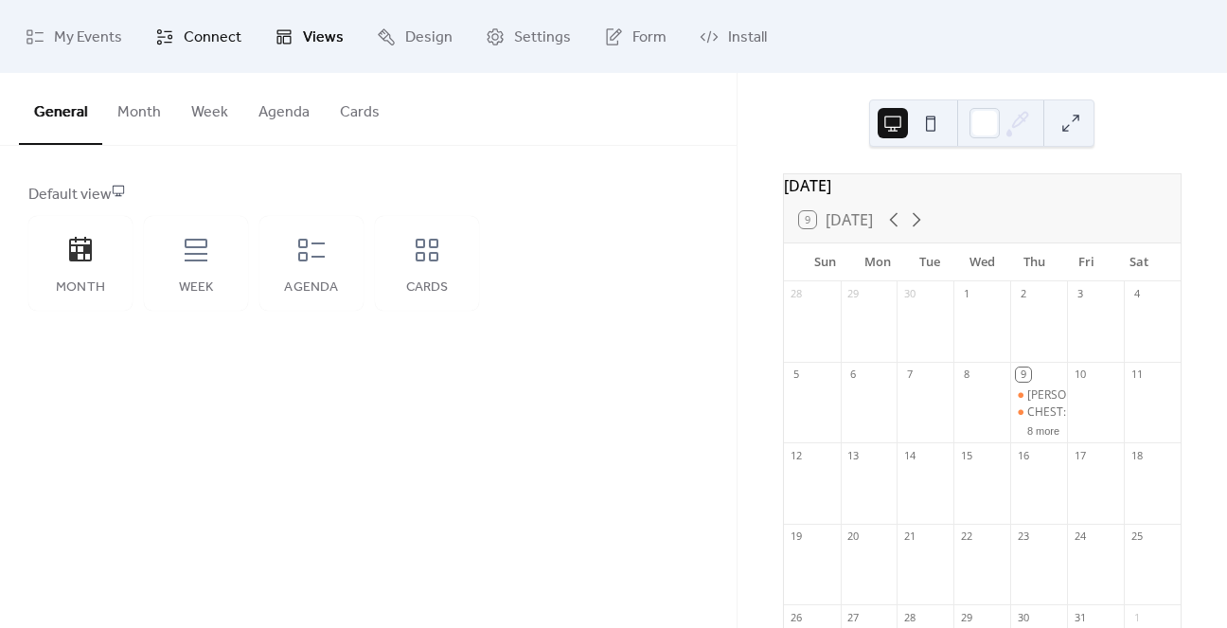
click at [230, 28] on span "Connect" at bounding box center [213, 37] width 58 height 29
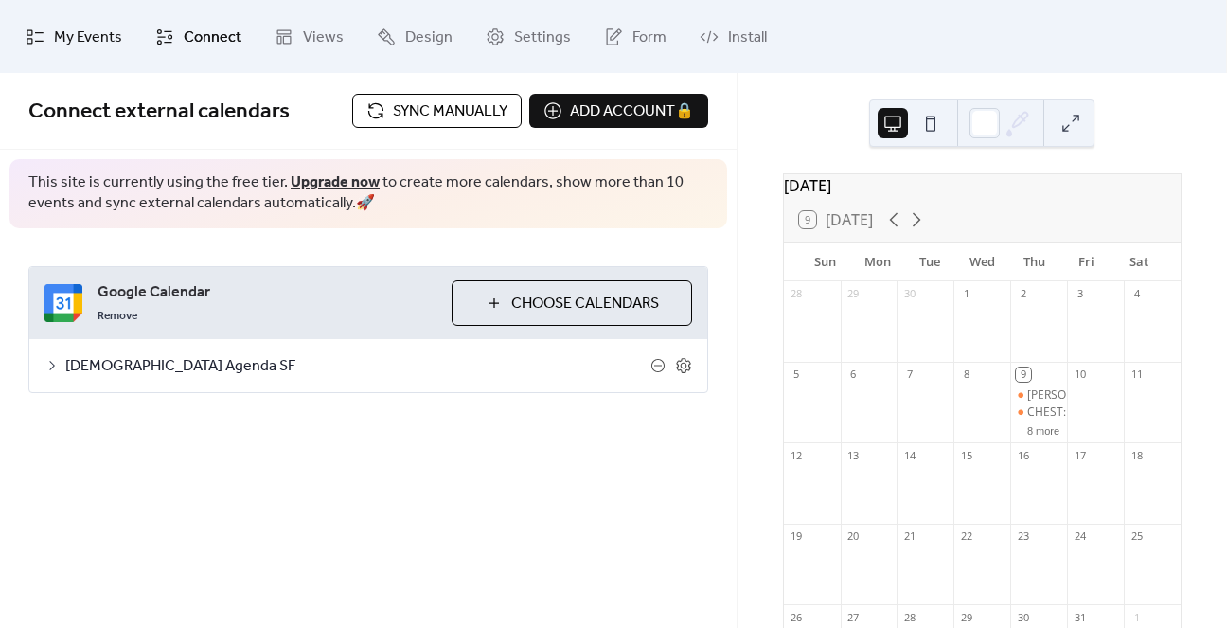
click at [103, 27] on span "My Events" at bounding box center [88, 37] width 68 height 29
